Goal: Entertainment & Leisure: Consume media (video, audio)

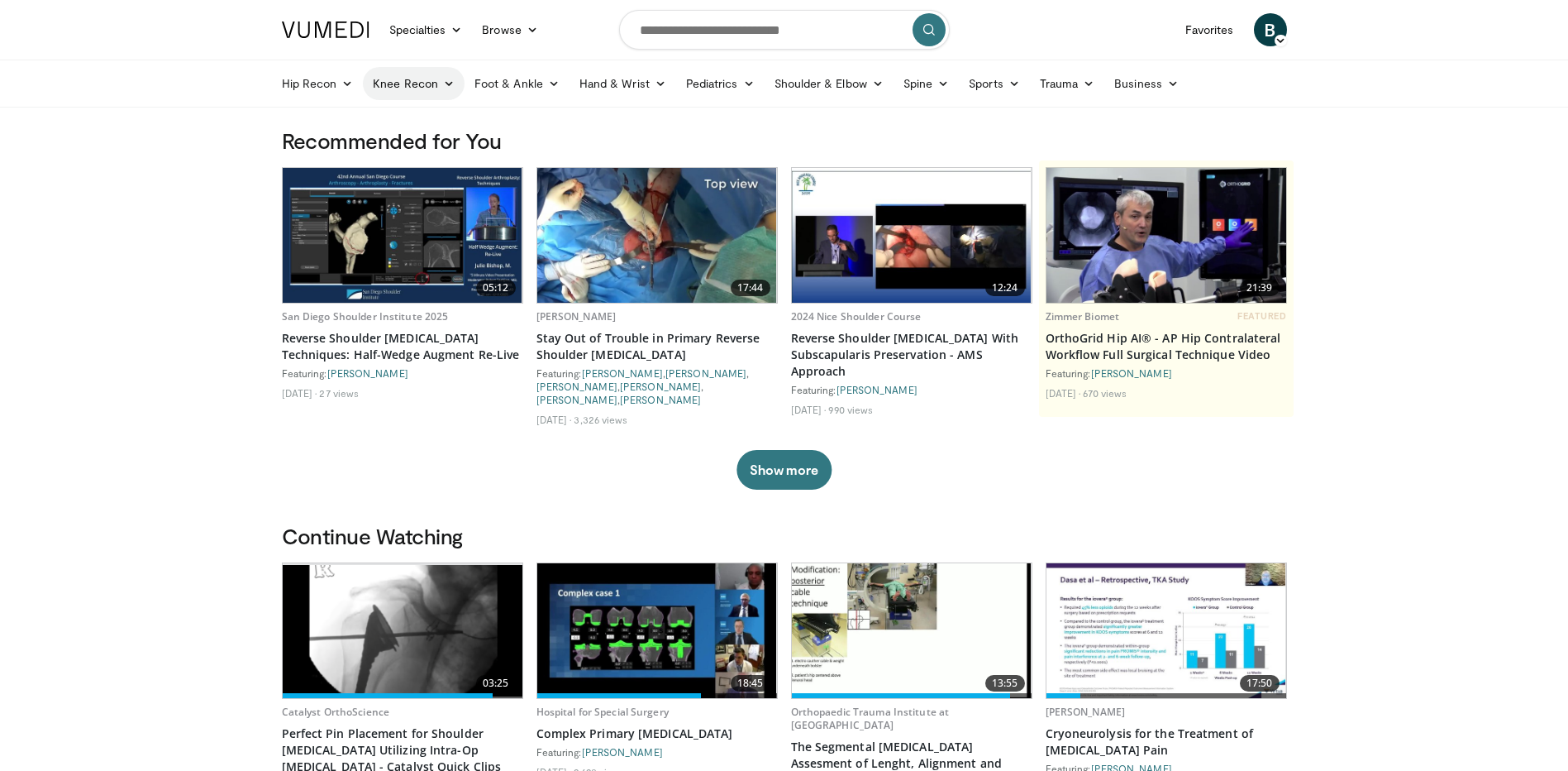
click at [426, 86] on link "Knee Recon" at bounding box center [413, 84] width 102 height 33
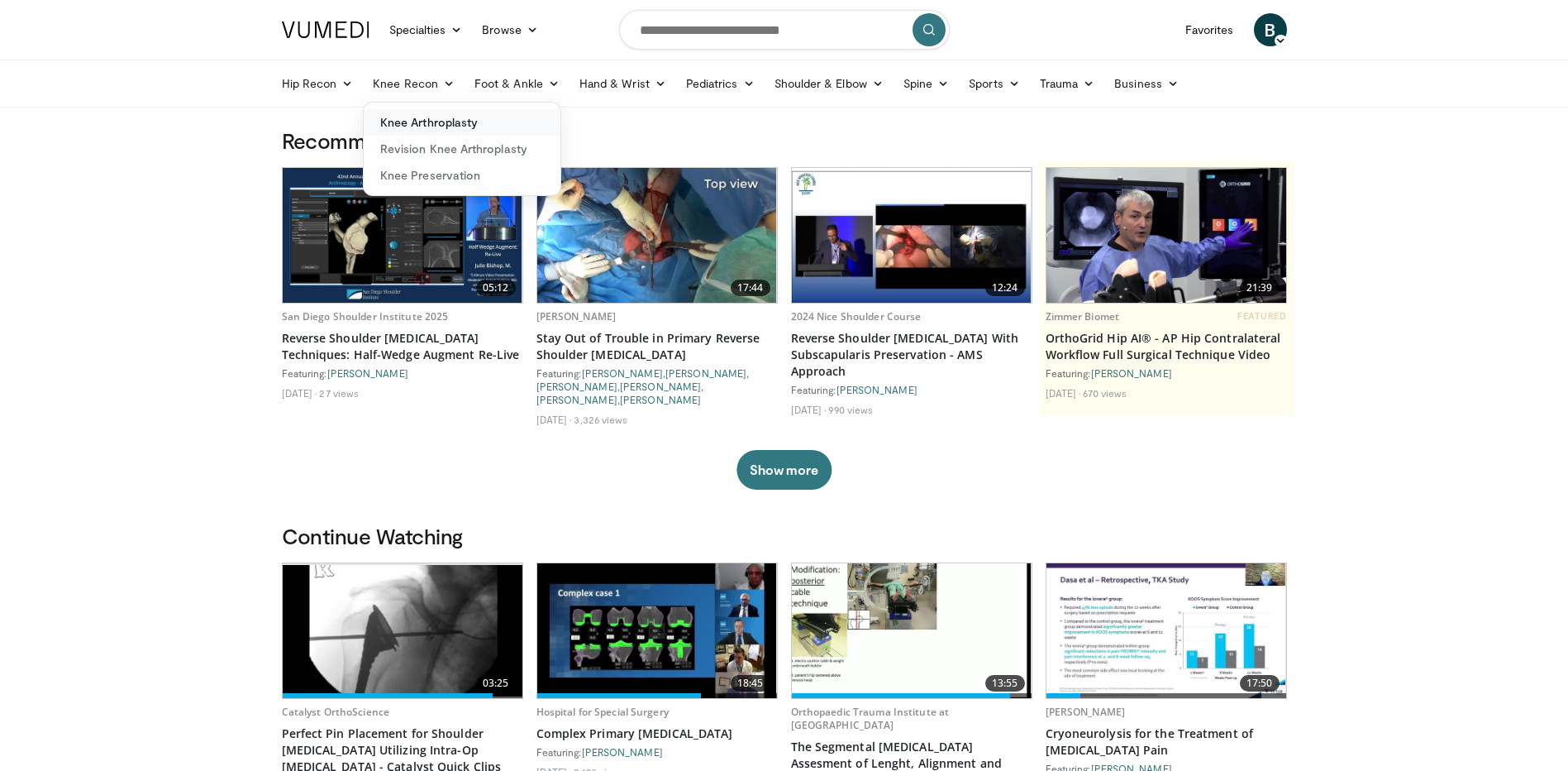
click at [420, 118] on link "Knee Arthroplasty" at bounding box center [462, 123] width 197 height 27
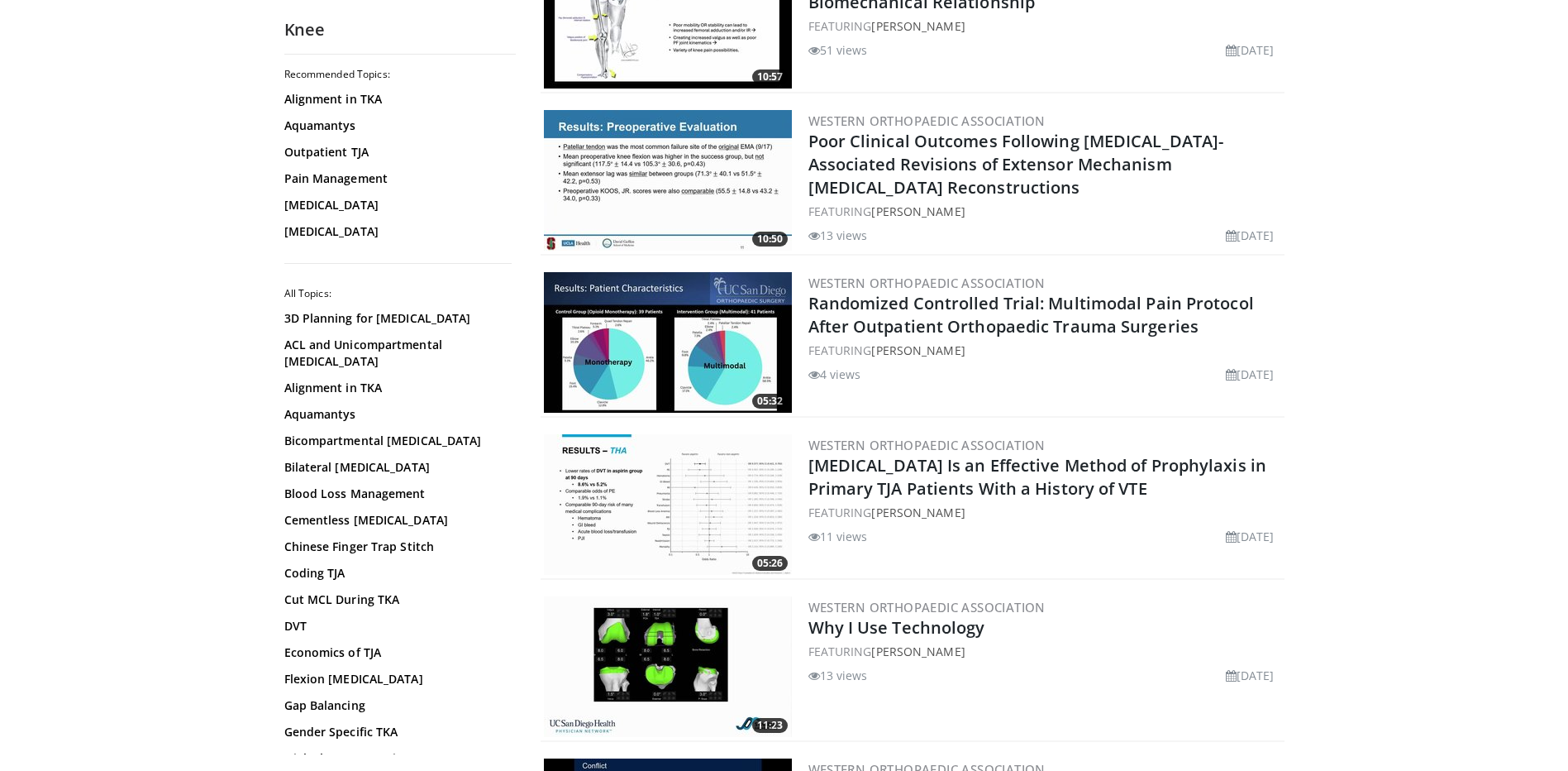
scroll to position [662, 0]
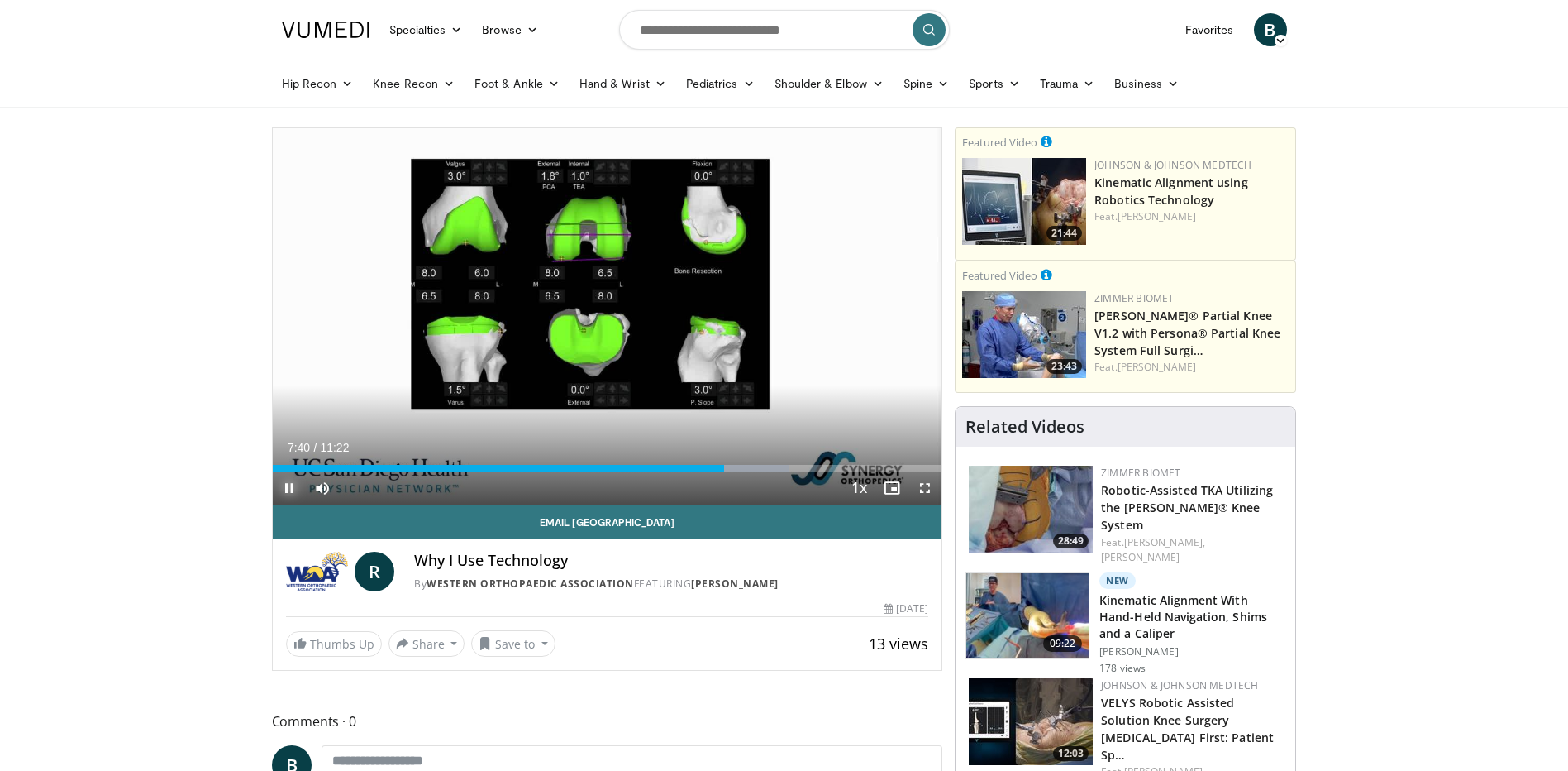
click at [291, 496] on span "Video Player" at bounding box center [290, 488] width 33 height 33
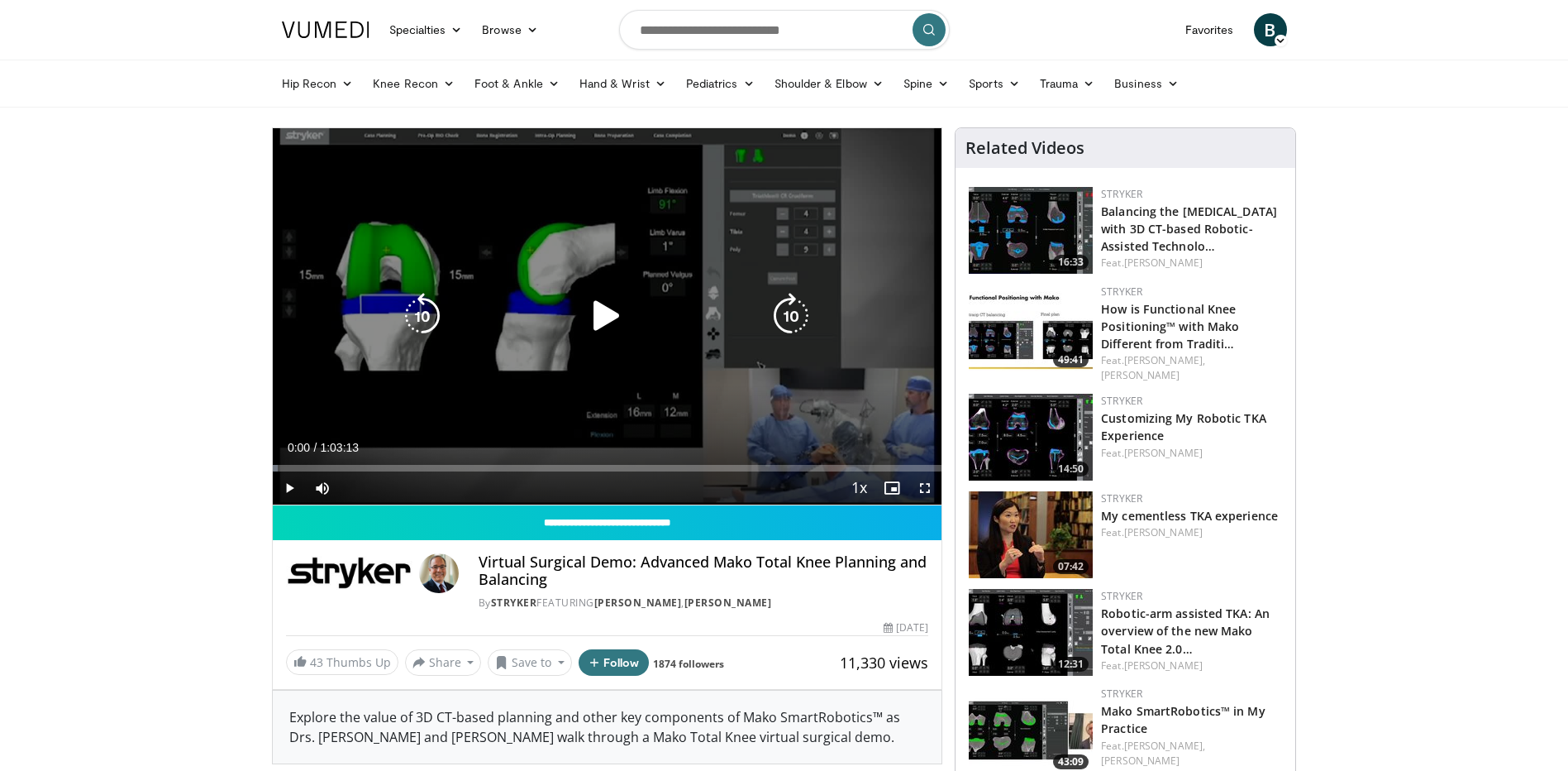
click at [608, 321] on icon "Video Player" at bounding box center [607, 316] width 46 height 46
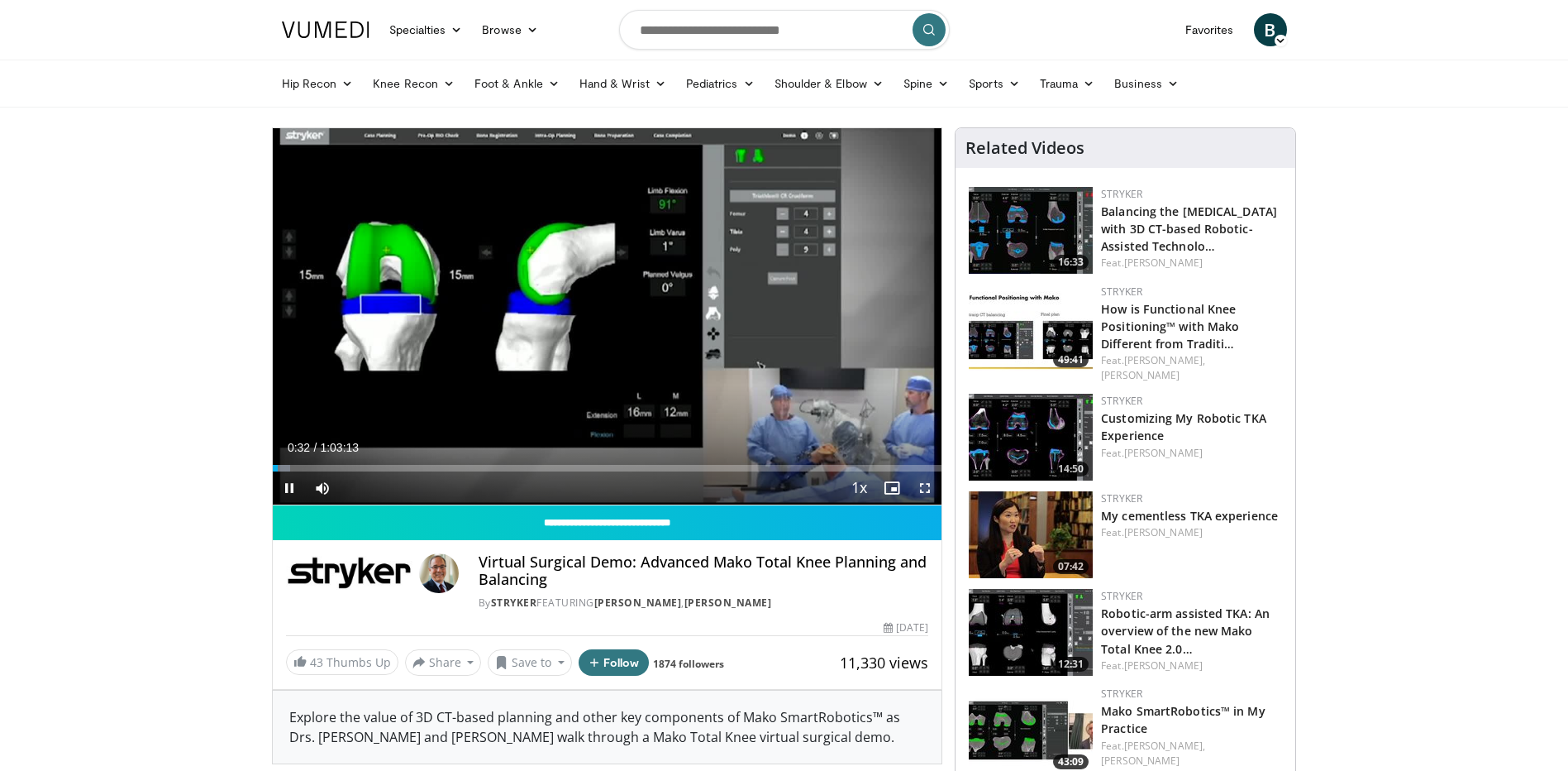
click at [924, 490] on span "Video Player" at bounding box center [925, 488] width 33 height 33
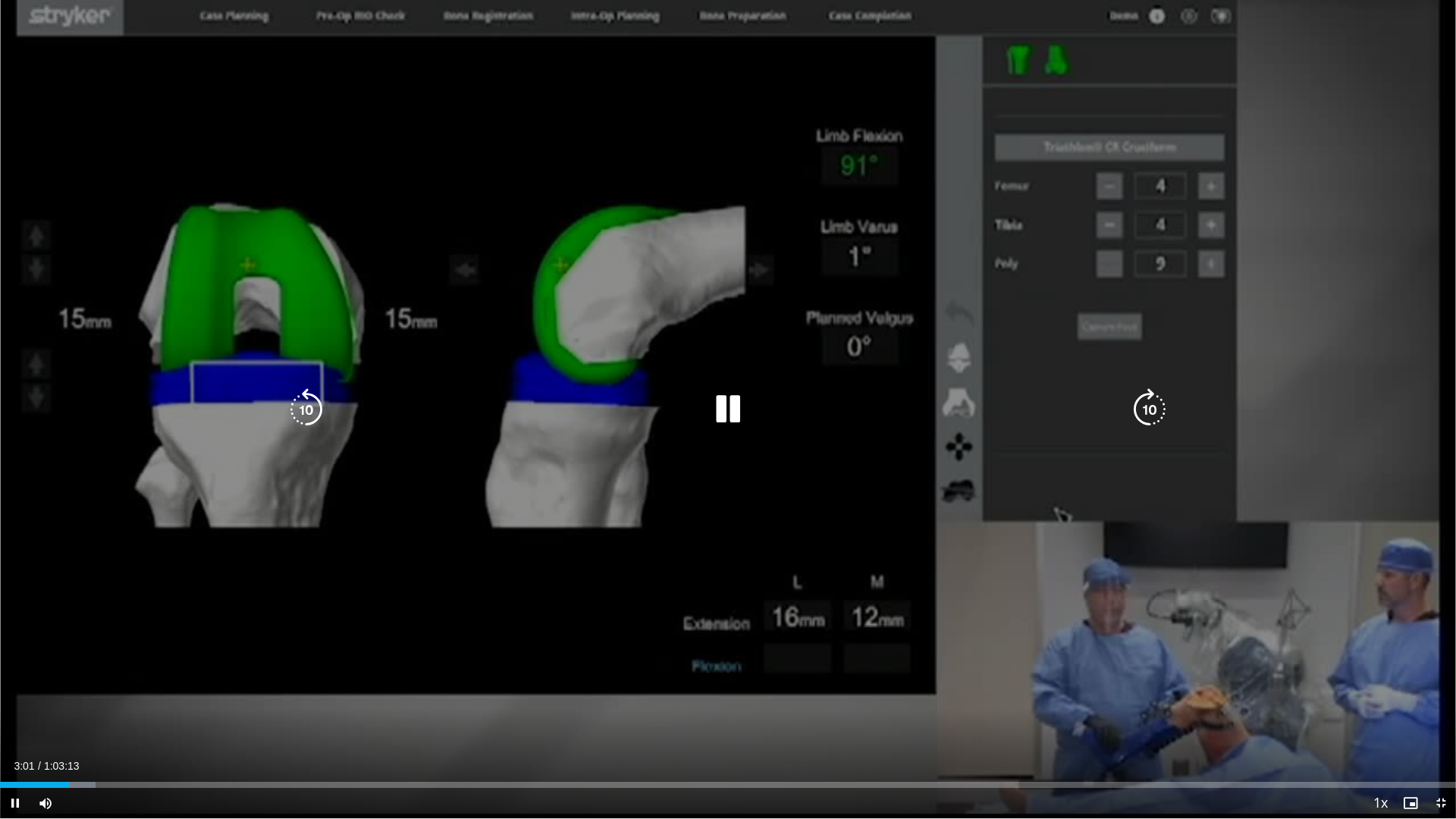
click at [816, 441] on div "10 seconds Tap to unmute" at bounding box center [728, 409] width 1456 height 818
click at [694, 502] on div "10 seconds Tap to unmute" at bounding box center [728, 409] width 1456 height 818
click at [736, 406] on icon "Video Player" at bounding box center [728, 410] width 43 height 43
